Goal: Information Seeking & Learning: Learn about a topic

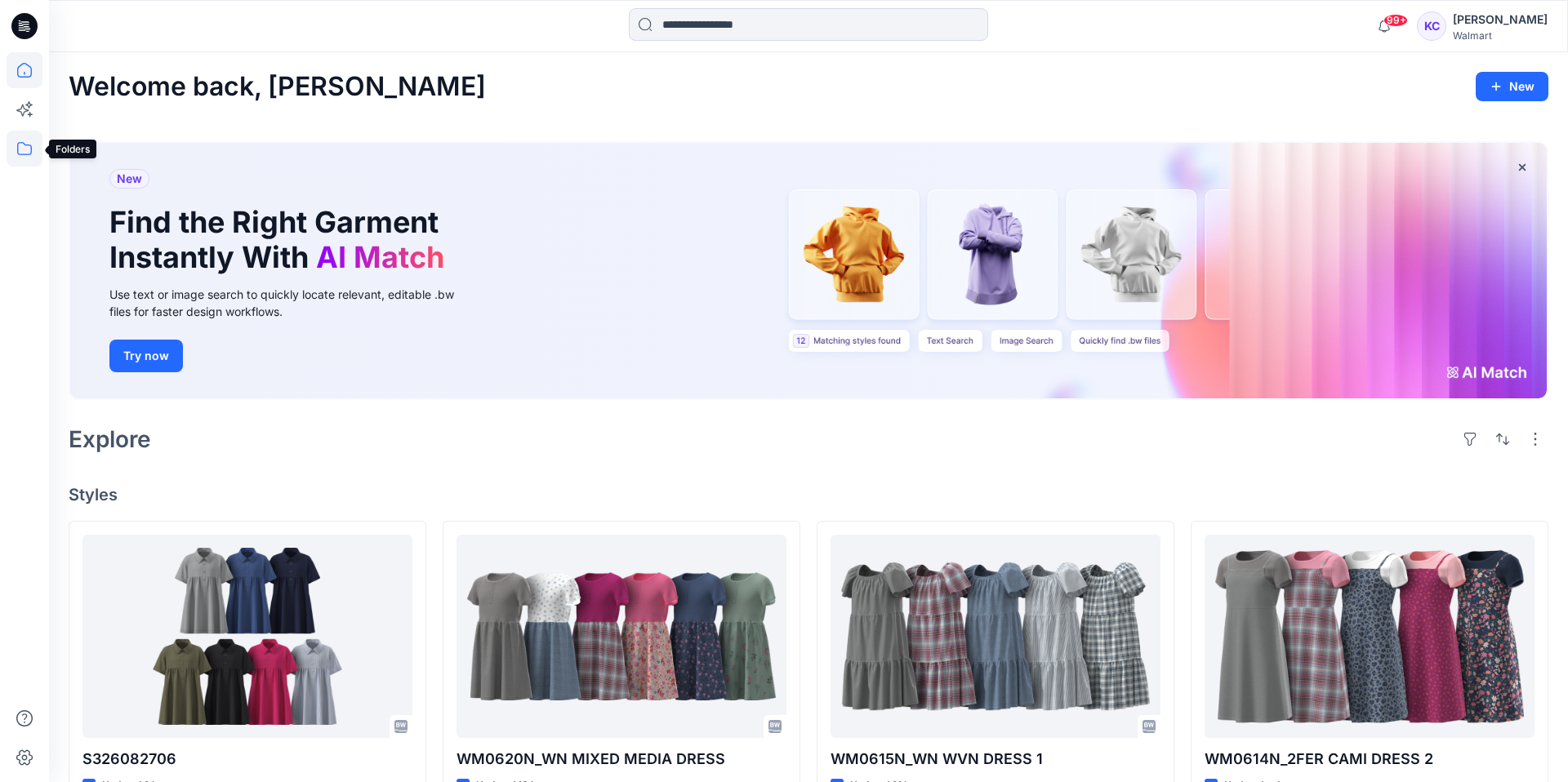
click at [21, 144] on icon at bounding box center [25, 148] width 36 height 36
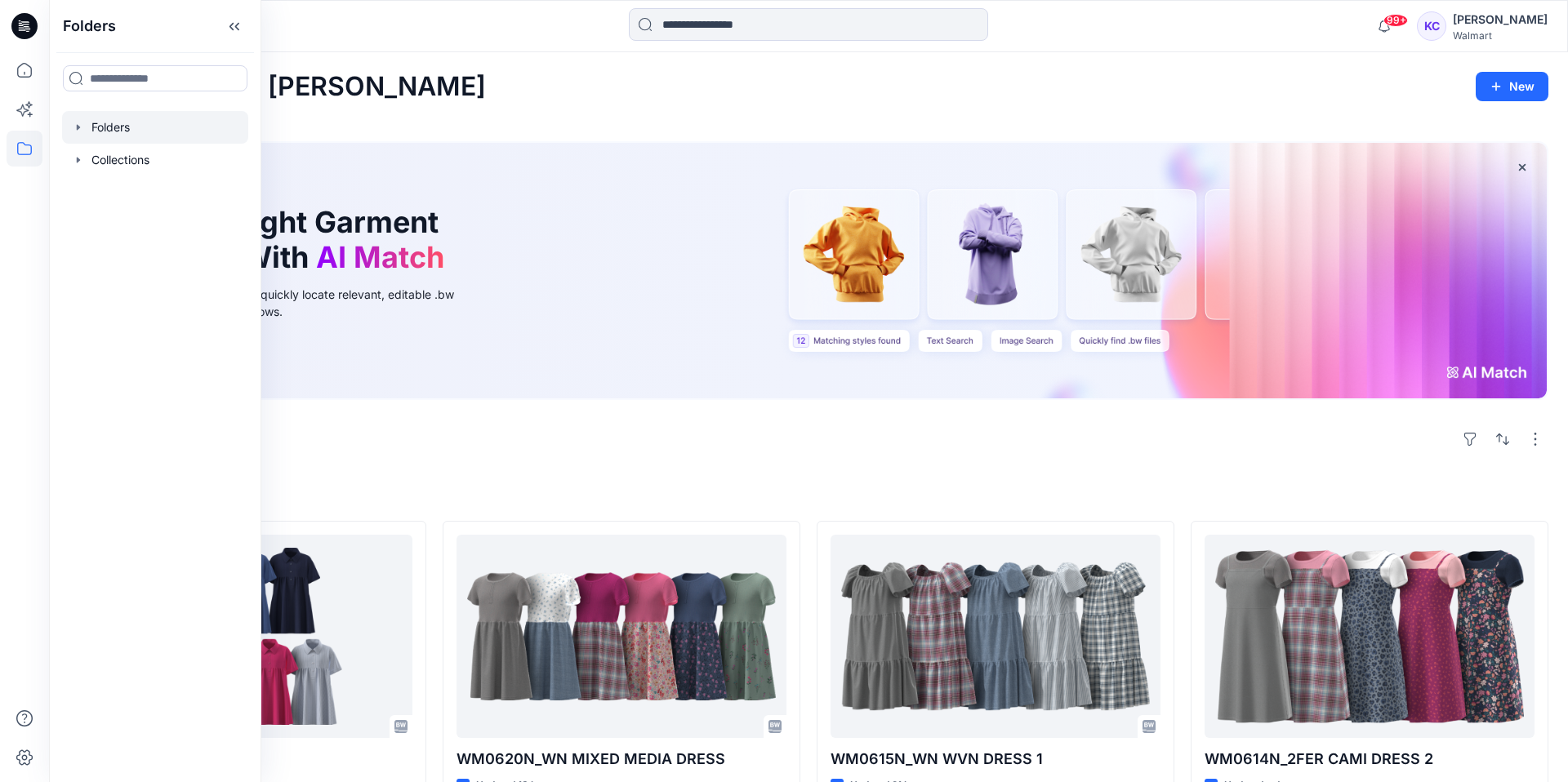
click at [123, 122] on div at bounding box center [155, 128] width 186 height 33
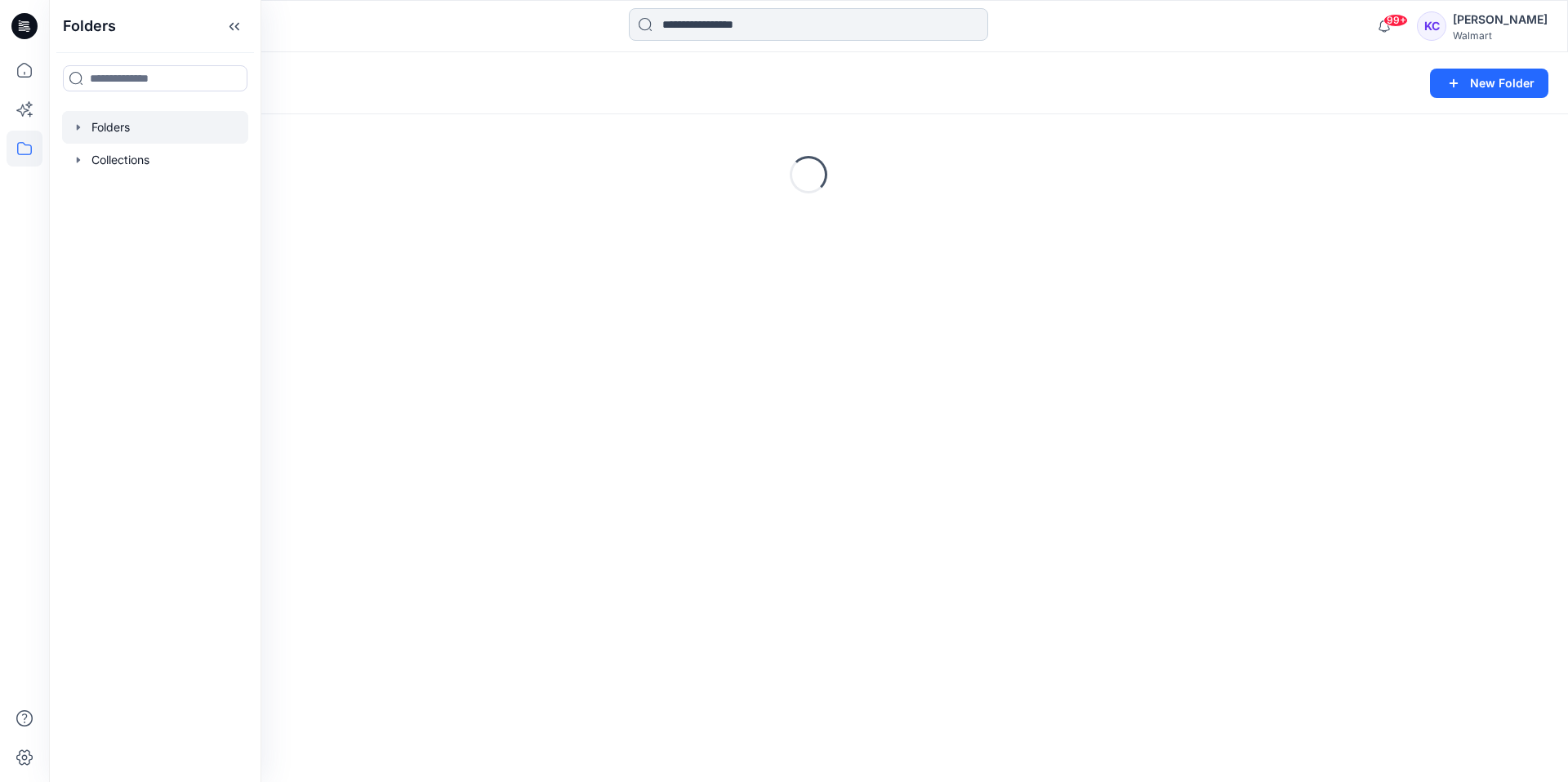
click at [699, 23] on input at bounding box center [808, 24] width 360 height 33
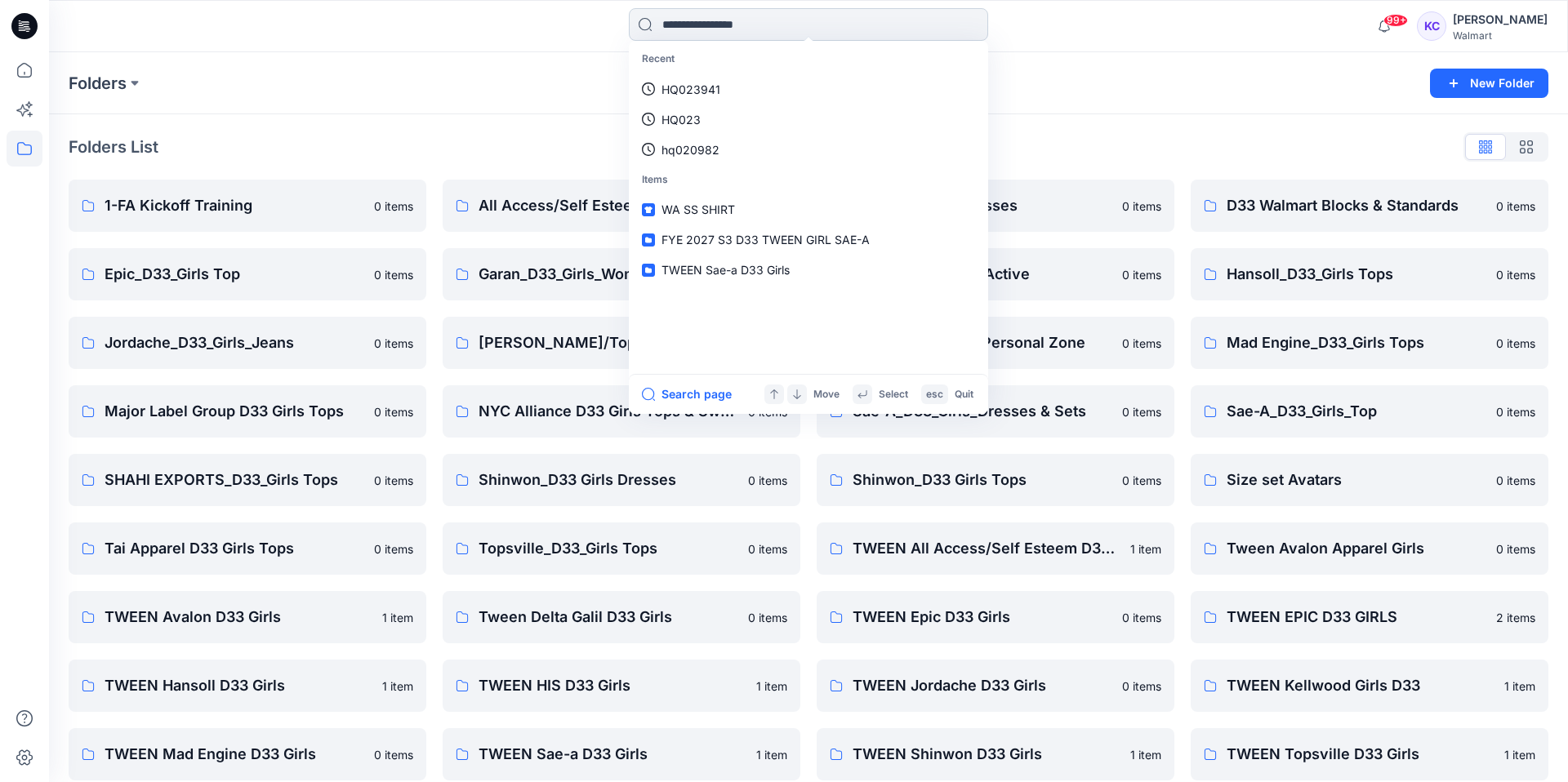
paste input "*******"
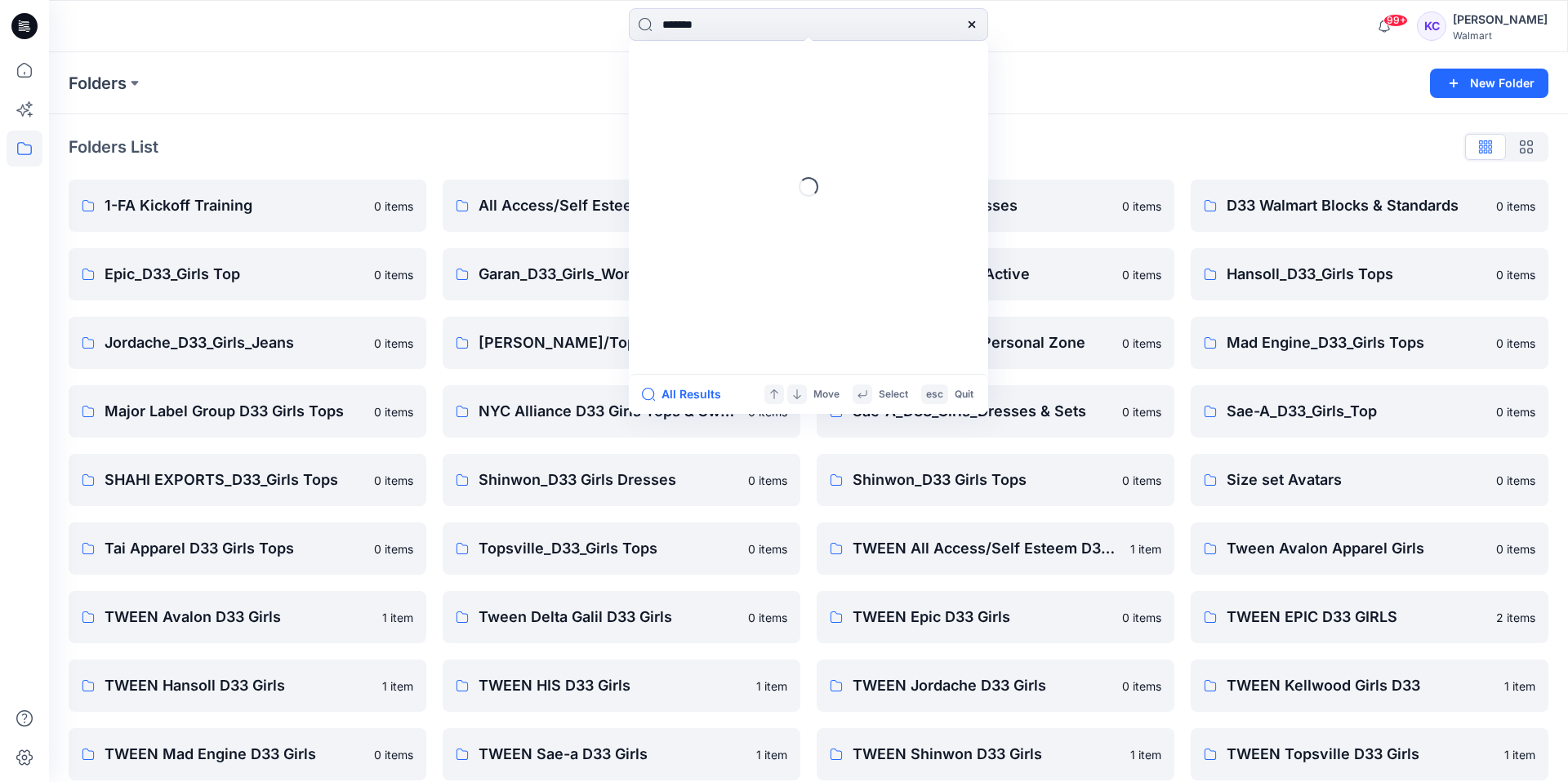
type input "*******"
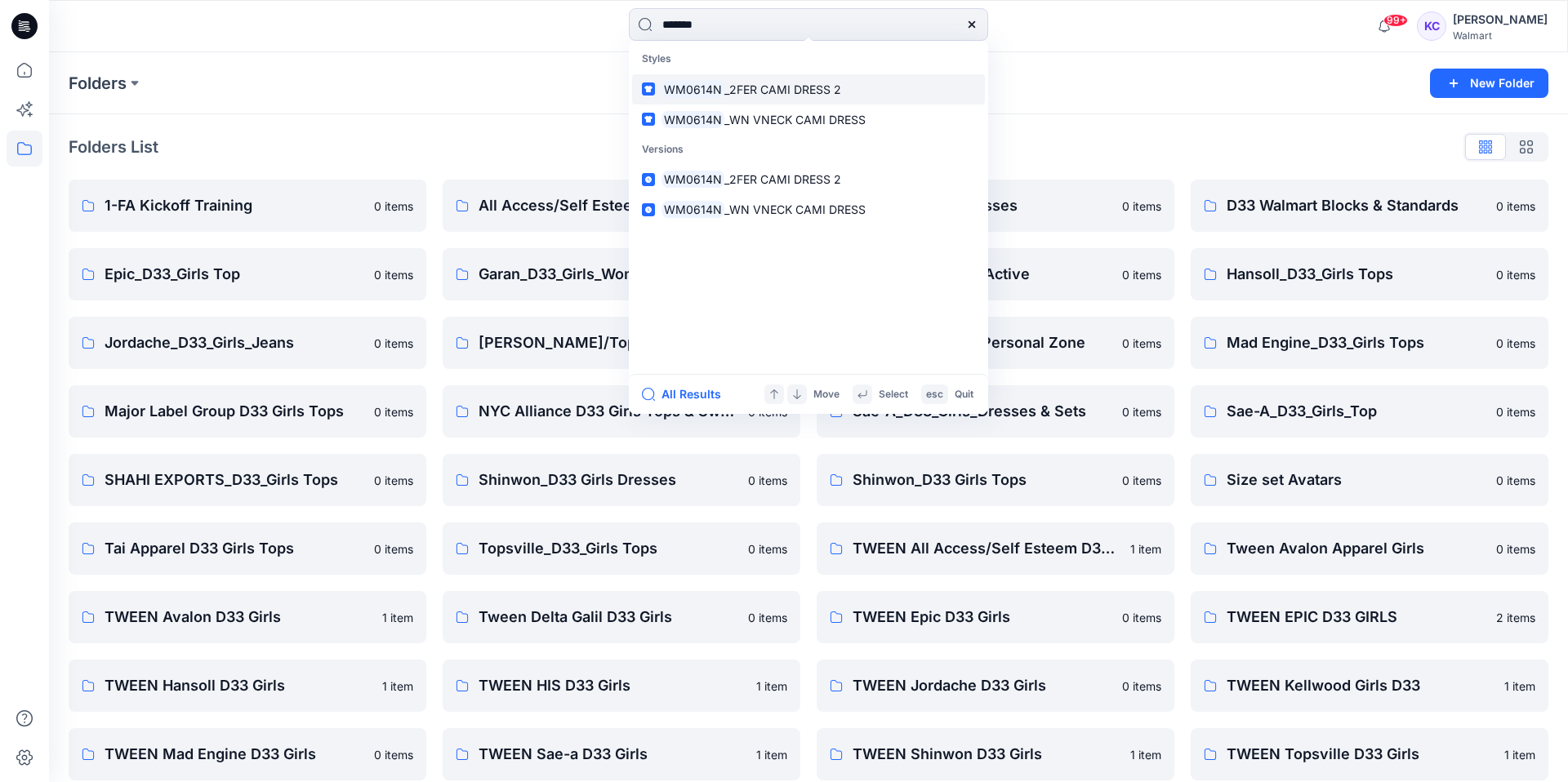
click at [788, 85] on span "_2FER CAMI DRESS 2" at bounding box center [782, 90] width 116 height 14
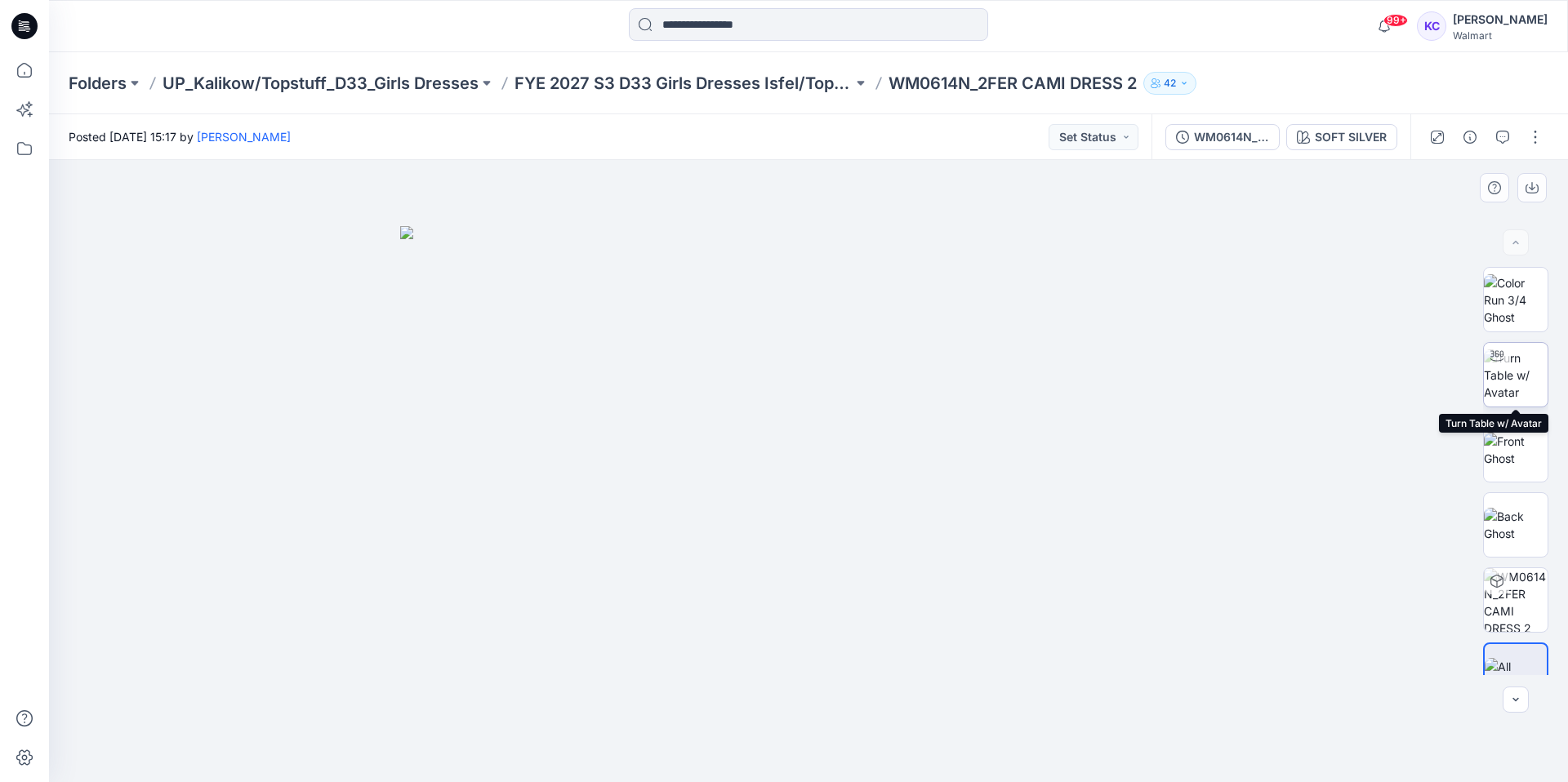
click at [1509, 375] on img at bounding box center [1515, 375] width 64 height 52
drag, startPoint x: 808, startPoint y: 755, endPoint x: 1014, endPoint y: 711, distance: 210.6
click at [1082, 745] on div at bounding box center [808, 471] width 1519 height 622
drag, startPoint x: 597, startPoint y: 739, endPoint x: 599, endPoint y: 756, distance: 17.1
click at [599, 756] on icon at bounding box center [810, 733] width 494 height 61
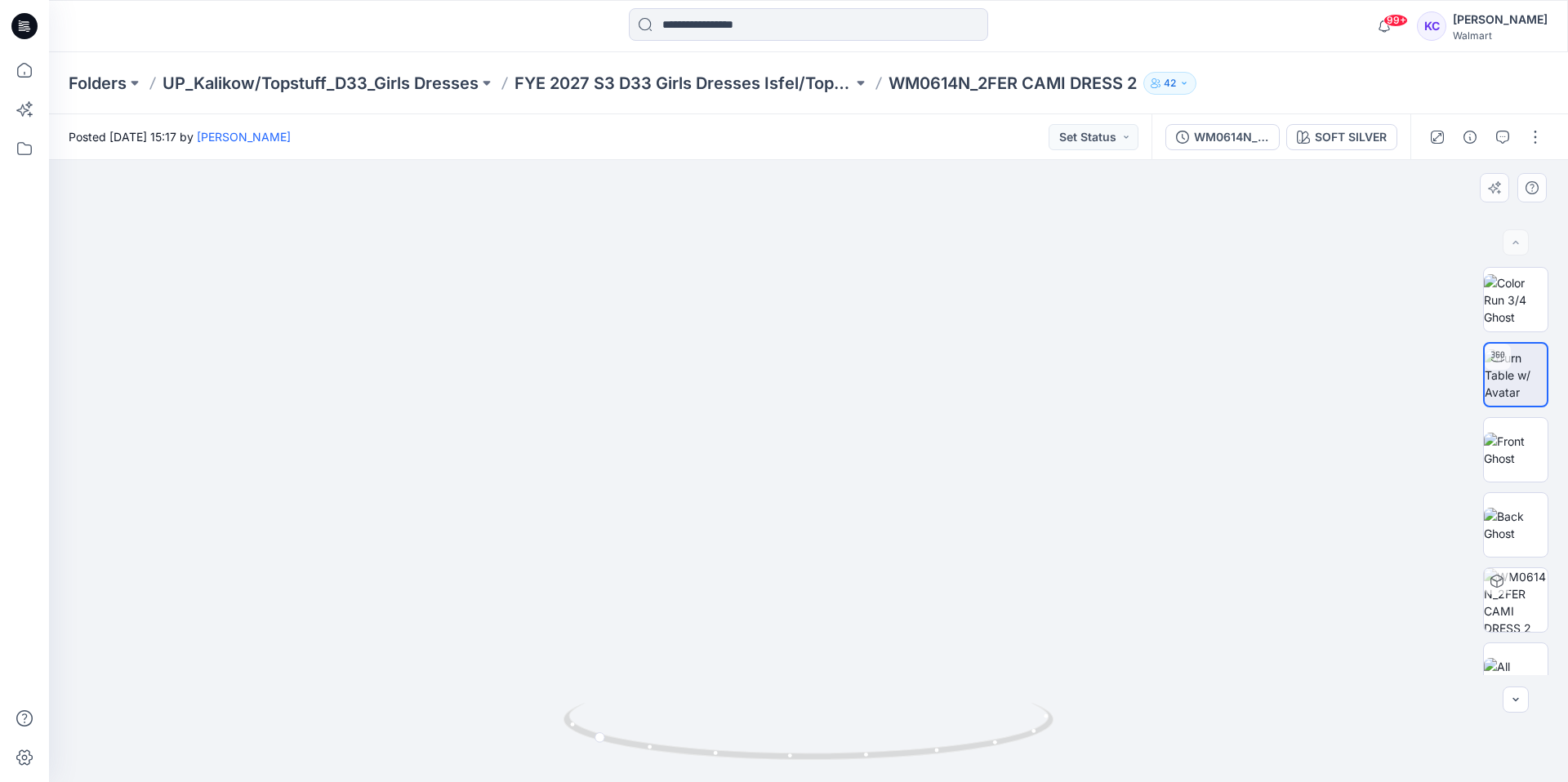
drag, startPoint x: 803, startPoint y: 359, endPoint x: 794, endPoint y: 506, distance: 147.3
drag, startPoint x: 600, startPoint y: 742, endPoint x: 806, endPoint y: 741, distance: 206.0
click at [806, 741] on icon at bounding box center [810, 733] width 494 height 61
